Goal: Task Accomplishment & Management: Complete application form

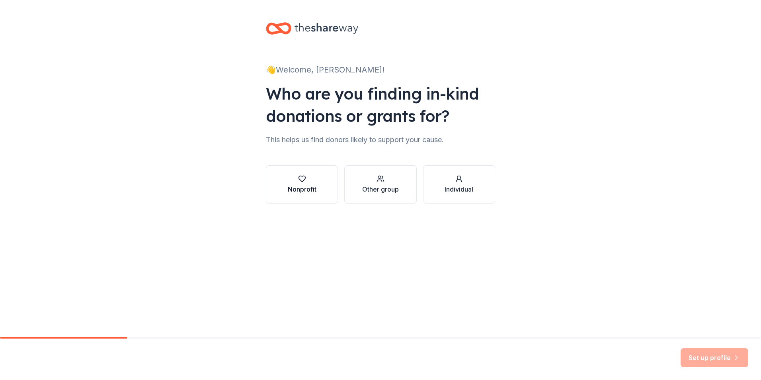
click at [306, 176] on div "button" at bounding box center [302, 179] width 29 height 8
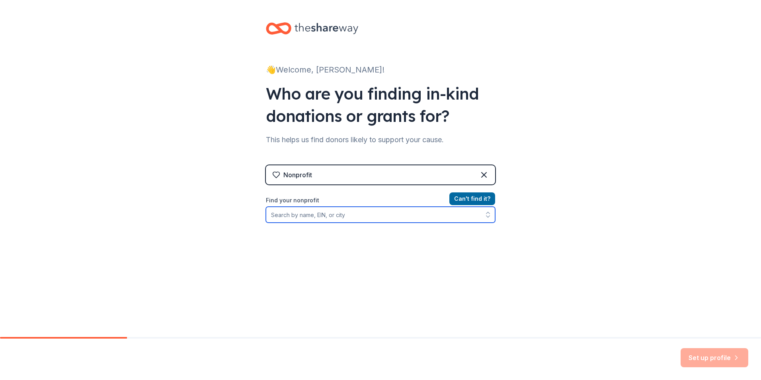
click at [305, 217] on input "Find your nonprofit" at bounding box center [380, 215] width 229 height 16
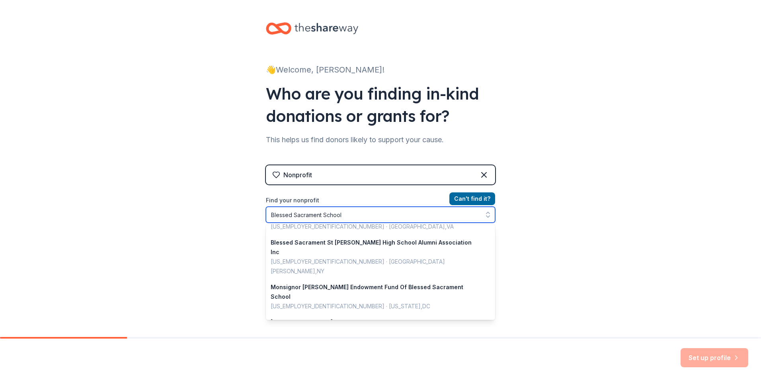
scroll to position [293, 0]
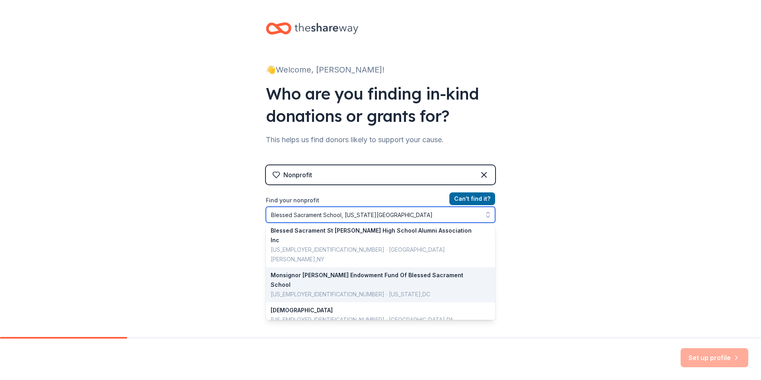
type input "Blessed [GEOGRAPHIC_DATA], [US_STATE], [GEOGRAPHIC_DATA]"
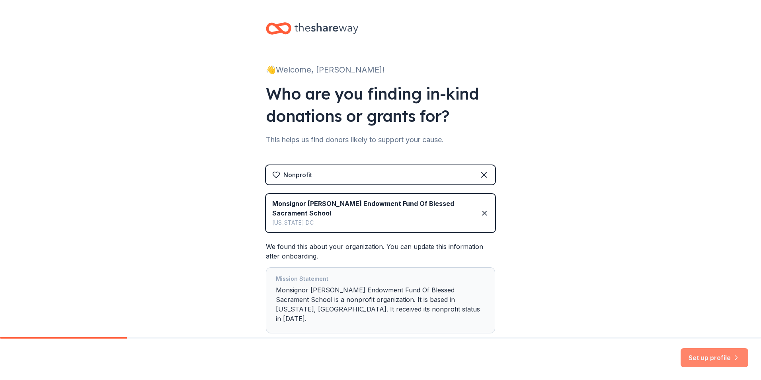
click at [714, 359] on button "Set up profile" at bounding box center [715, 357] width 68 height 19
click at [483, 213] on icon at bounding box center [485, 213] width 8 height 10
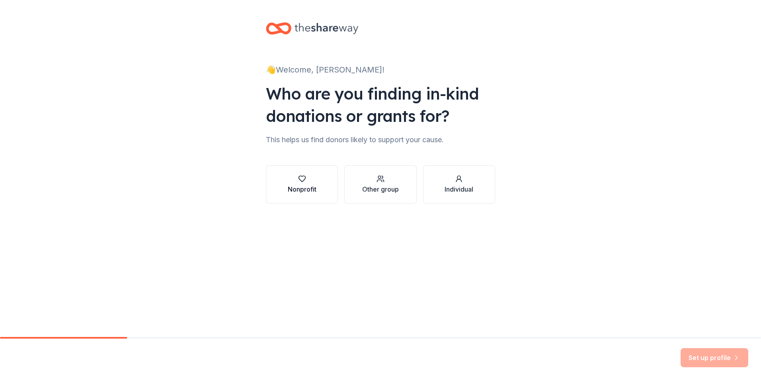
click at [305, 188] on div "Nonprofit" at bounding box center [302, 189] width 29 height 10
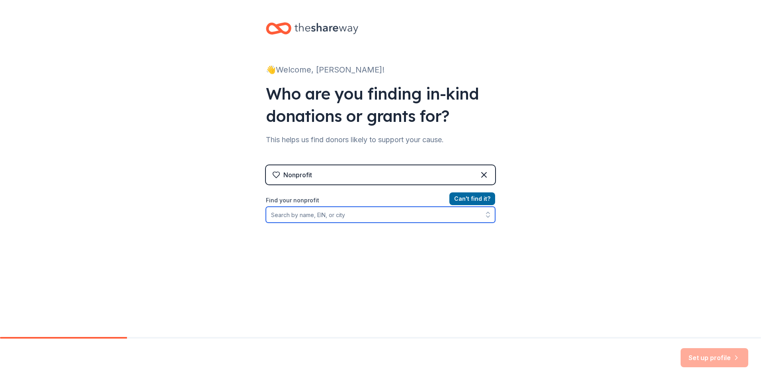
click at [295, 215] on input "Find your nonprofit" at bounding box center [380, 215] width 229 height 16
type input "Blessed Sacrament School"
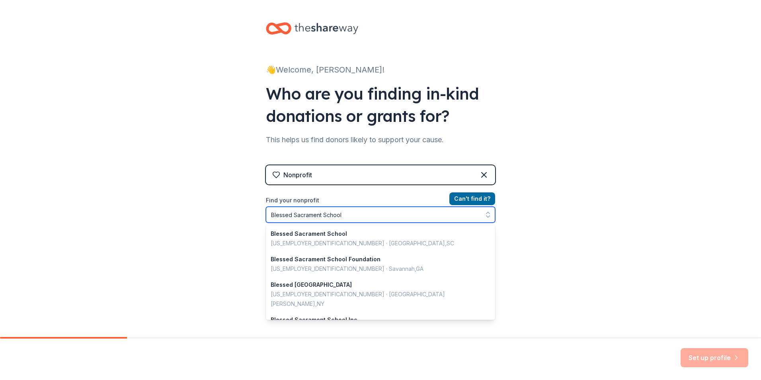
scroll to position [291, 0]
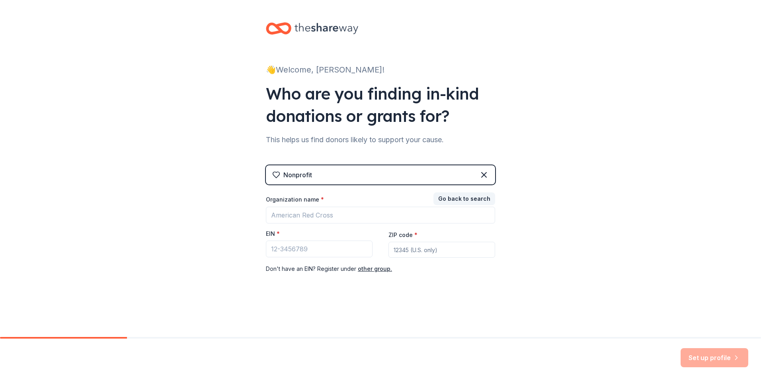
click at [470, 194] on div "Go back to search Organization name * EIN * ZIP code * Don ' t have an EIN? Reg…" at bounding box center [380, 234] width 229 height 80
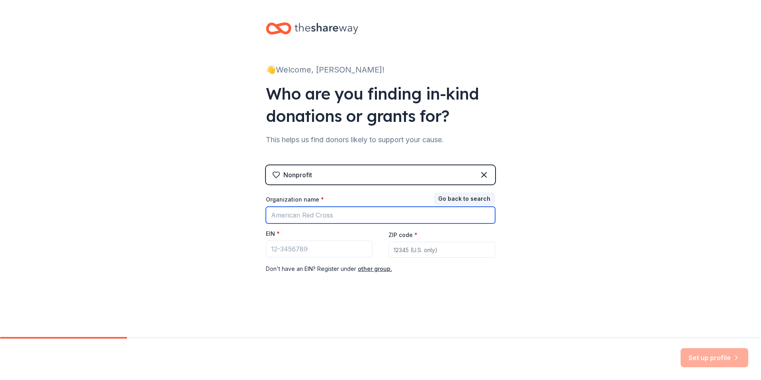
click at [315, 215] on input "Organization name *" at bounding box center [380, 215] width 229 height 17
type input "Blsessed Sacrament School"
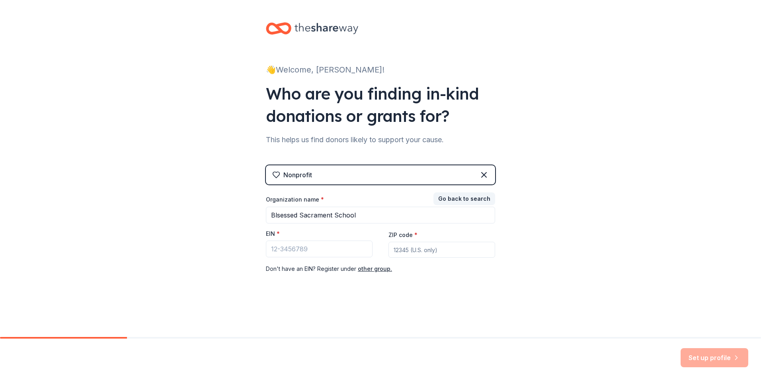
type input "20015"
click at [311, 251] on input "EIN *" at bounding box center [319, 248] width 107 height 17
click at [279, 254] on input "EIN *" at bounding box center [319, 248] width 107 height 17
paste input "[US_EMPLOYER_IDENTIFICATION_NUMBER]"
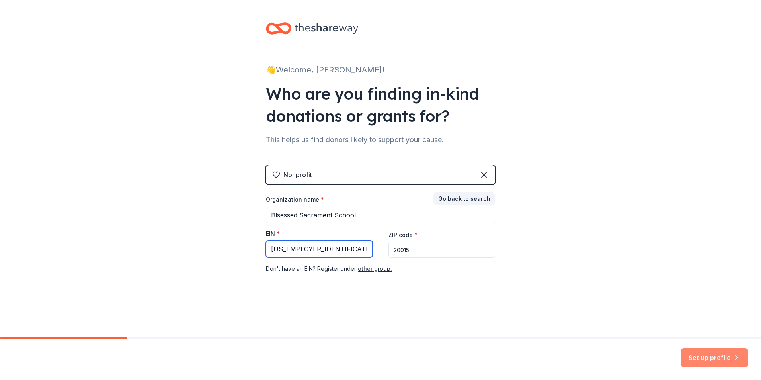
type input "[US_EMPLOYER_IDENTIFICATION_NUMBER]"
click at [698, 363] on button "Set up profile" at bounding box center [715, 357] width 68 height 19
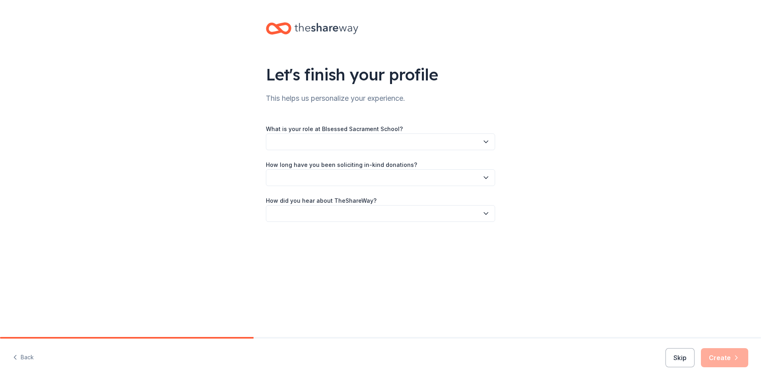
click at [273, 142] on button "button" at bounding box center [380, 141] width 229 height 17
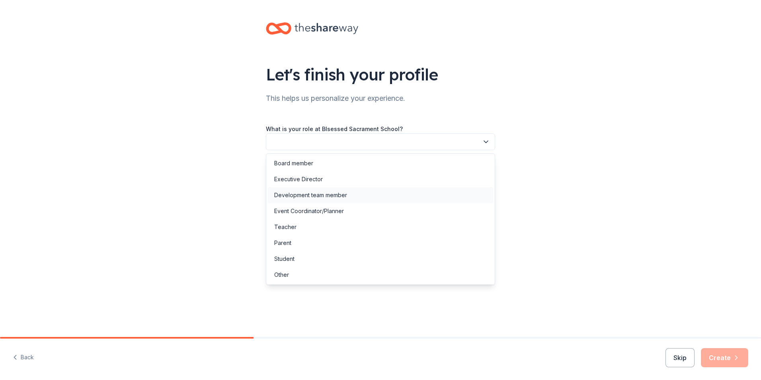
click at [306, 196] on div "Development team member" at bounding box center [310, 195] width 73 height 10
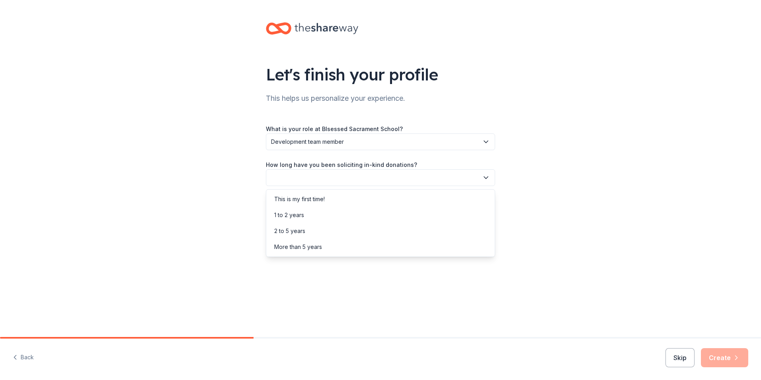
click at [305, 179] on button "button" at bounding box center [380, 177] width 229 height 17
click at [320, 244] on div "More than 5 years" at bounding box center [298, 247] width 48 height 10
click at [315, 216] on button "button" at bounding box center [380, 213] width 229 height 17
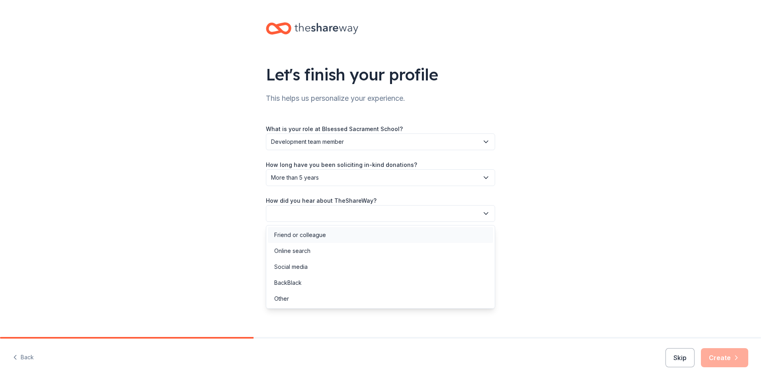
click at [314, 234] on div "Friend or colleague" at bounding box center [300, 235] width 52 height 10
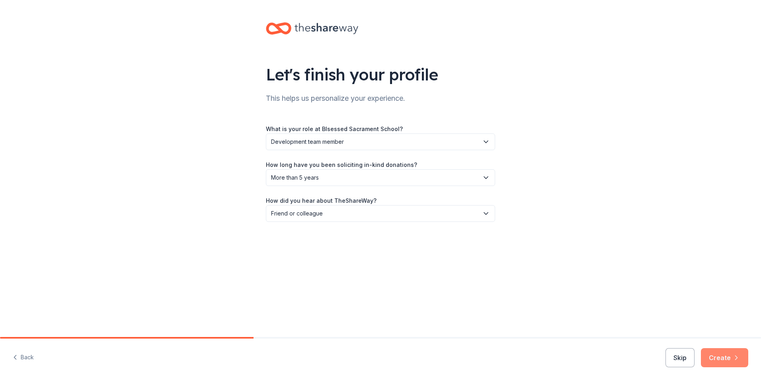
click at [728, 356] on button "Create" at bounding box center [724, 357] width 47 height 19
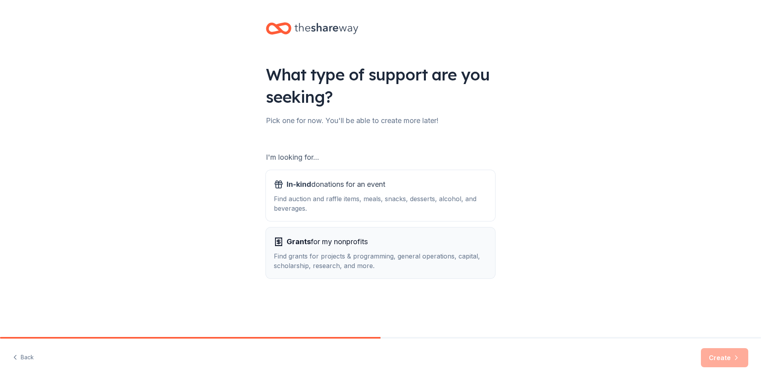
click at [335, 259] on div "Find grants for projects & programming, general operations, capital, scholarshi…" at bounding box center [380, 260] width 213 height 19
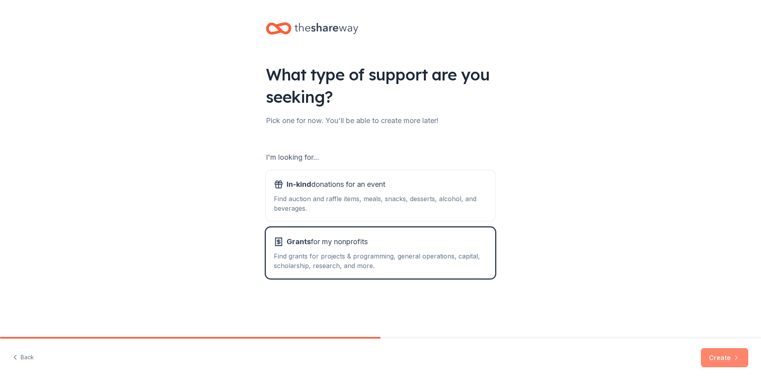
click at [735, 358] on icon "button" at bounding box center [737, 358] width 8 height 8
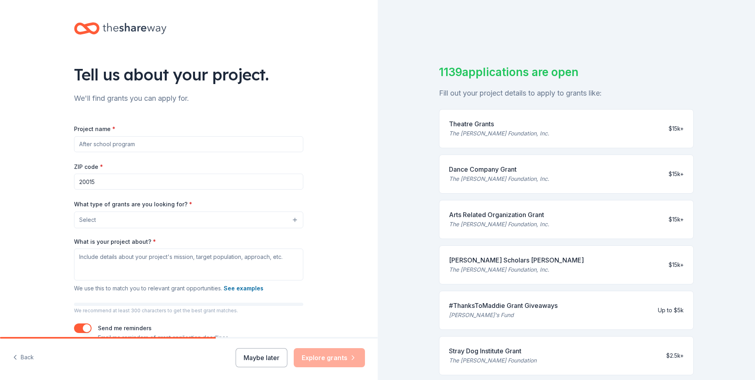
drag, startPoint x: 143, startPoint y: 147, endPoint x: 78, endPoint y: 145, distance: 65.7
click at [77, 145] on input "Project name *" at bounding box center [188, 144] width 229 height 16
type input "Annual Fund"
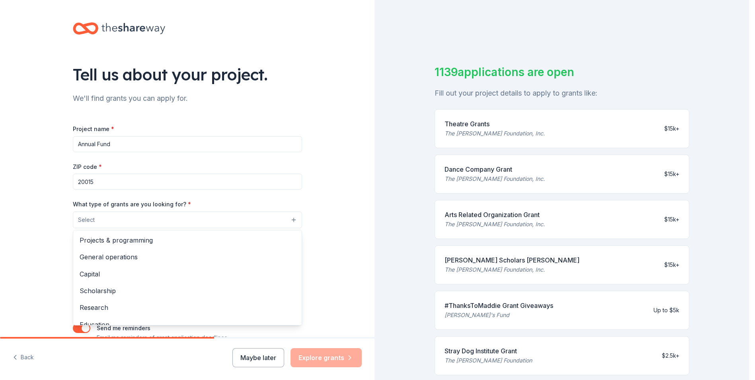
click at [168, 220] on button "Select" at bounding box center [187, 219] width 229 height 17
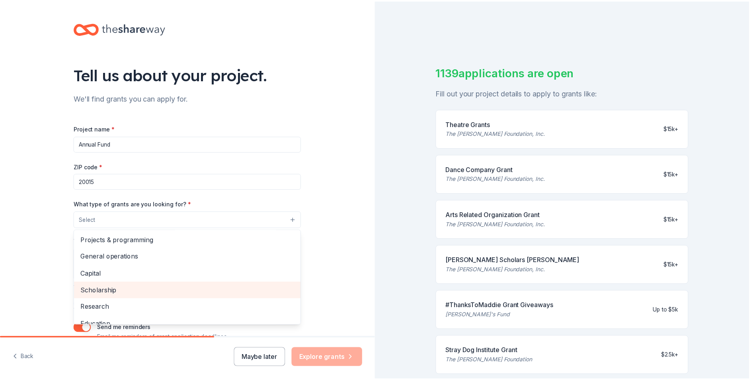
scroll to position [40, 0]
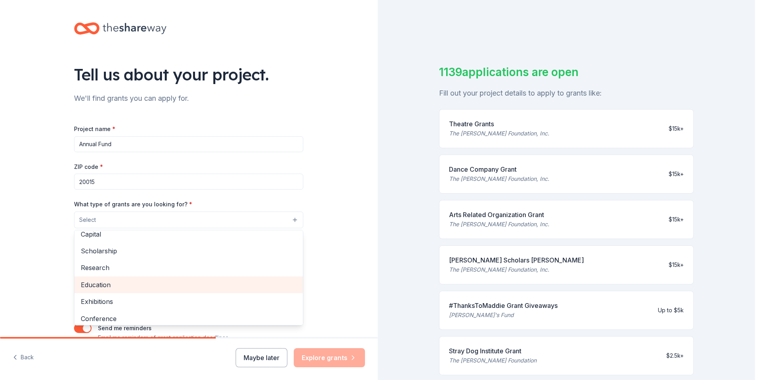
click at [108, 284] on span "Education" at bounding box center [189, 284] width 216 height 10
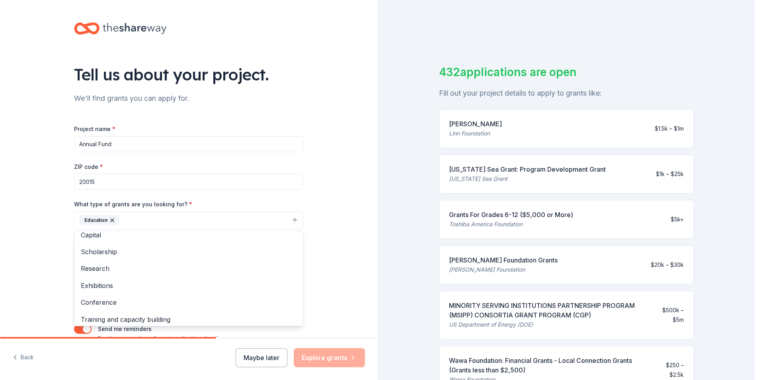
click at [248, 178] on div "Project name * Annual Fund ZIP code * 20015 What type of grants are you looking…" at bounding box center [188, 233] width 229 height 219
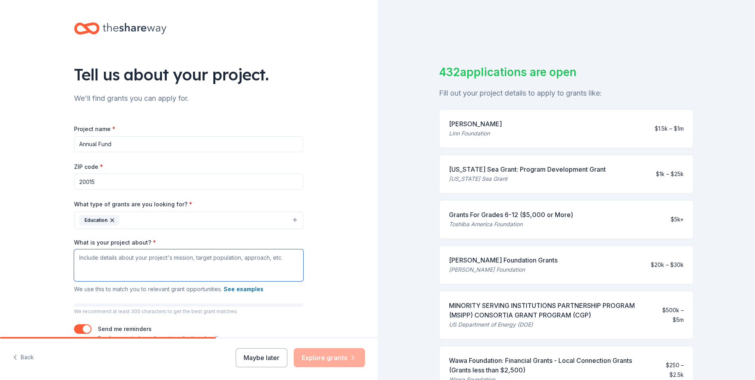
click at [101, 262] on textarea "What is your project about? *" at bounding box center [188, 265] width 229 height 32
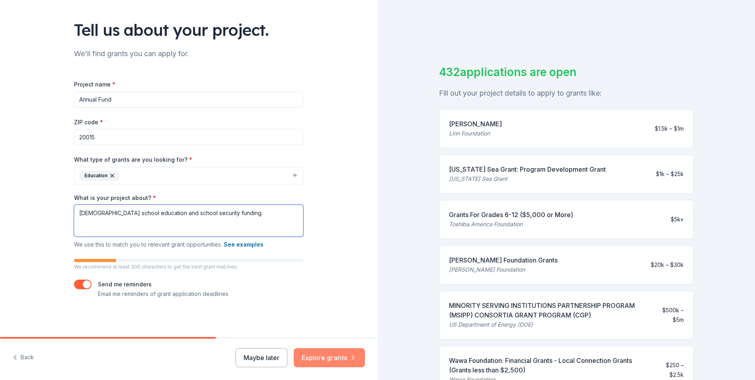
type textarea "[DEMOGRAPHIC_DATA] school education and school security funding."
click at [331, 354] on button "Explore grants" at bounding box center [329, 357] width 71 height 19
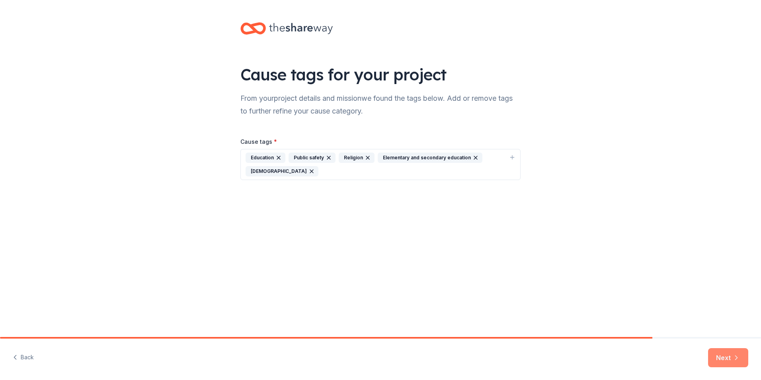
click at [724, 360] on button "Next" at bounding box center [728, 357] width 40 height 19
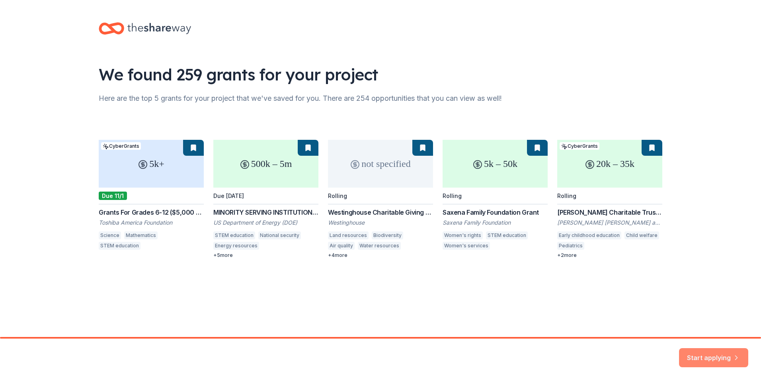
click at [717, 354] on button "Start applying" at bounding box center [713, 352] width 69 height 19
